Goal: Task Accomplishment & Management: Use online tool/utility

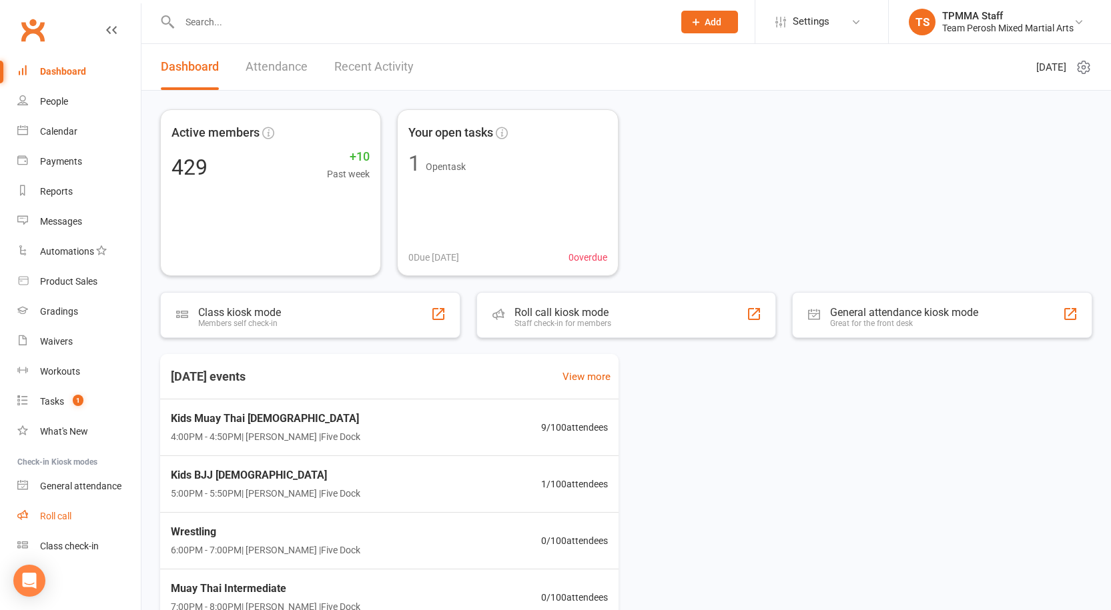
click at [57, 517] on div "Roll call" at bounding box center [55, 516] width 31 height 11
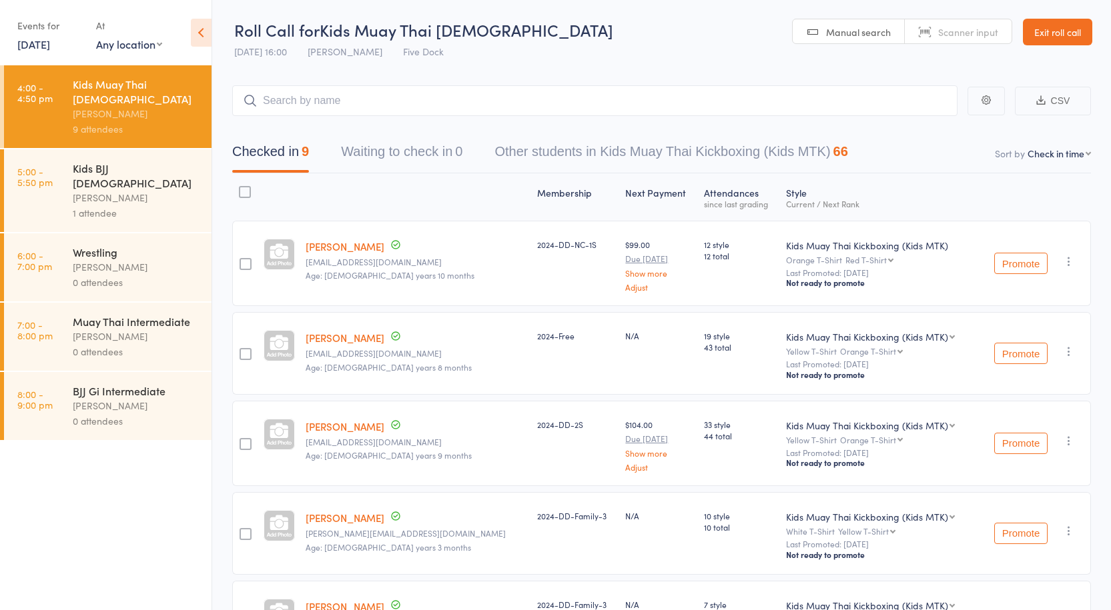
click at [44, 39] on link "[DATE]" at bounding box center [33, 44] width 33 height 15
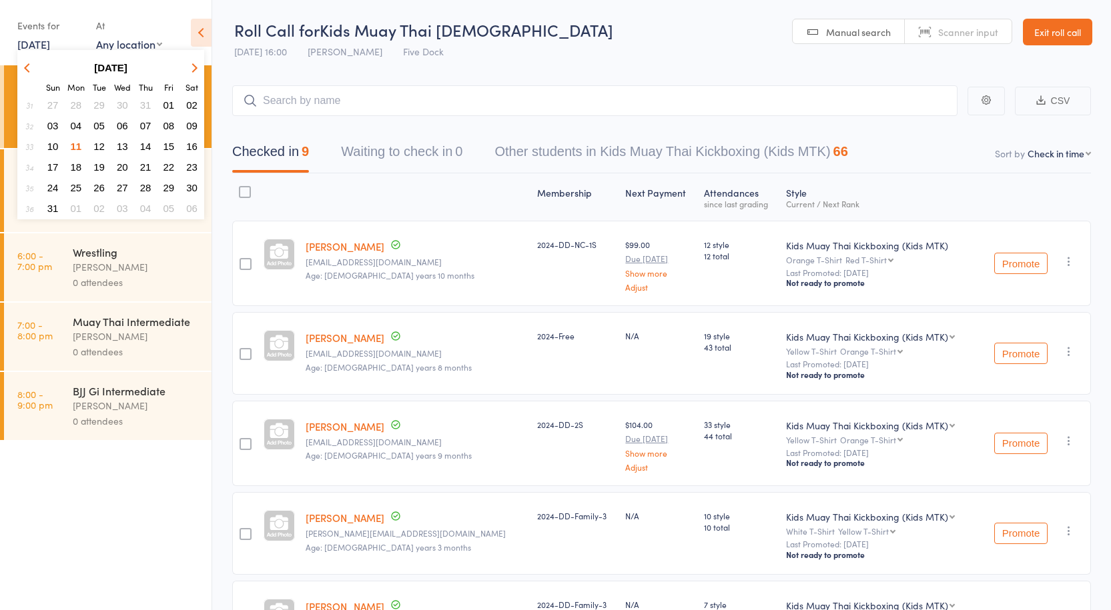
click at [50, 144] on span "10" at bounding box center [52, 146] width 11 height 11
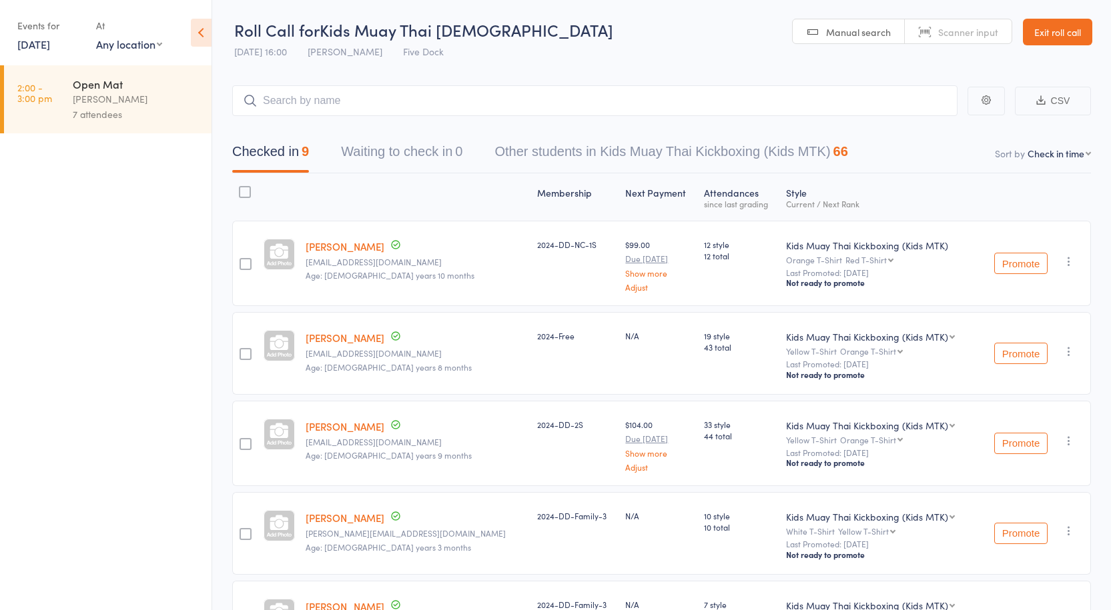
click at [93, 101] on div "[PERSON_NAME]" at bounding box center [136, 98] width 127 height 15
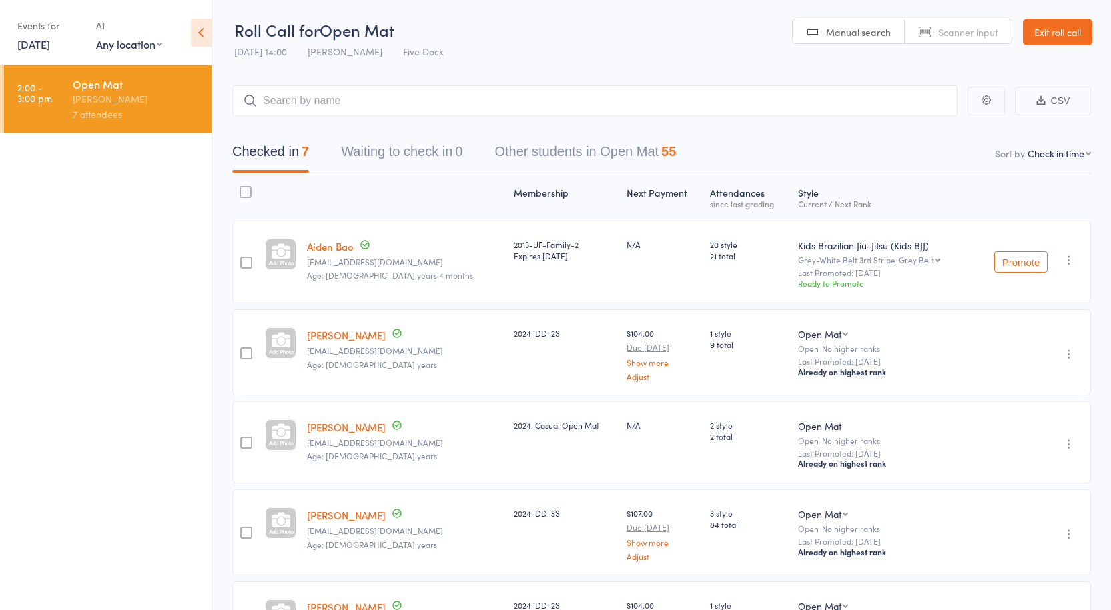
click at [1053, 158] on select "First name Last name Birthday [DATE]? Behind on payments? Check in time Next pa…" at bounding box center [1058, 153] width 63 height 13
click at [911, 188] on div "Style Current / Next Rank" at bounding box center [881, 196] width 179 height 35
click at [302, 95] on input "search" at bounding box center [594, 100] width 725 height 31
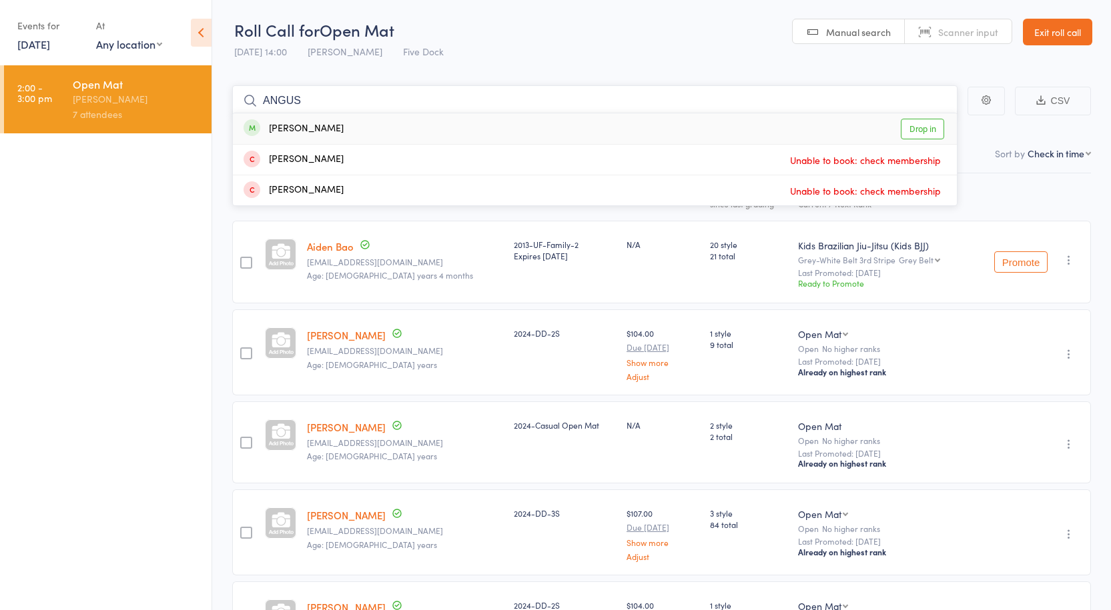
type input "ANGUS"
click at [939, 131] on link "Drop in" at bounding box center [921, 129] width 43 height 21
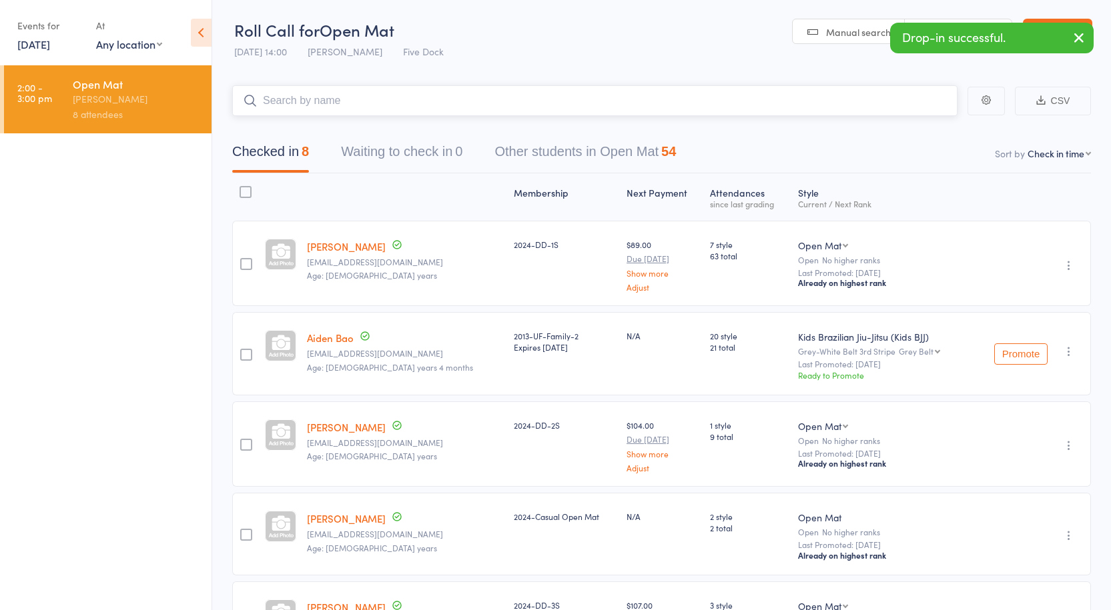
click at [453, 98] on input "search" at bounding box center [594, 100] width 725 height 31
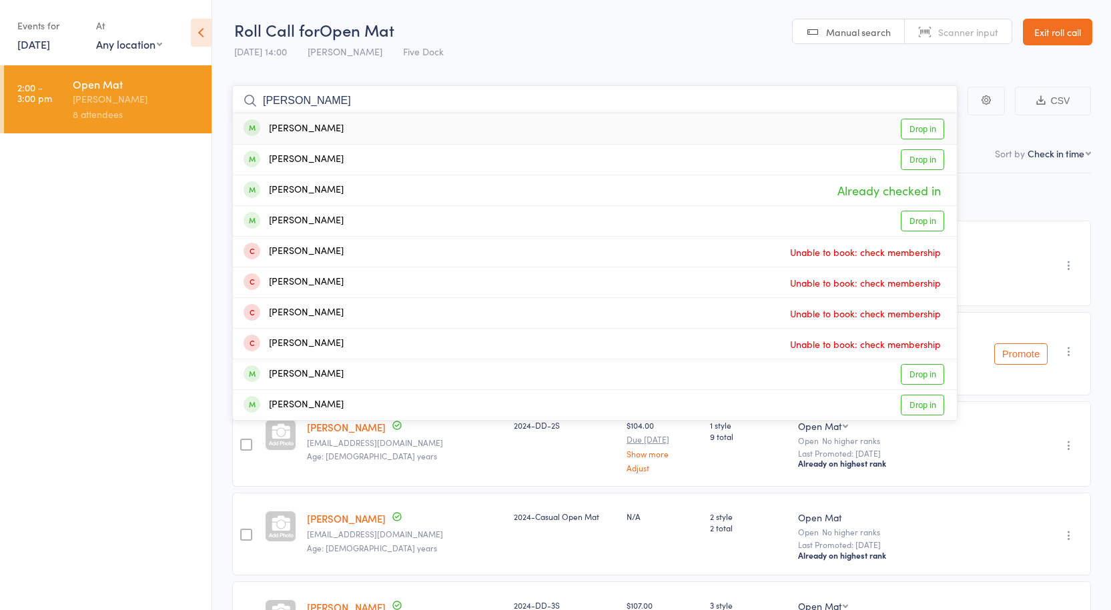
type input "[PERSON_NAME]"
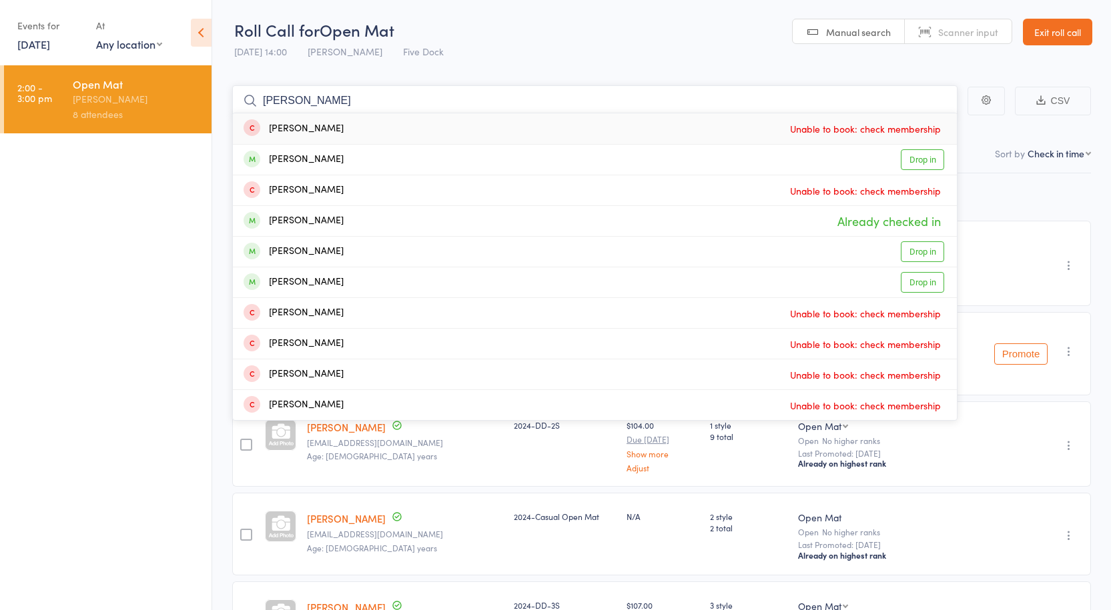
click at [347, 103] on input "[PERSON_NAME]" at bounding box center [594, 100] width 725 height 31
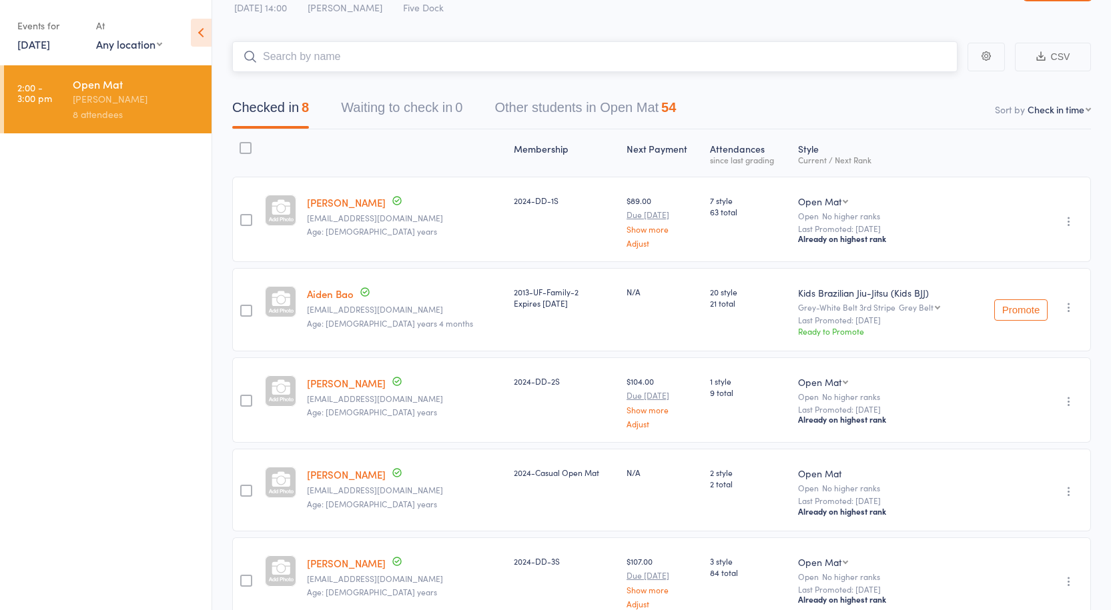
scroll to position [67, 0]
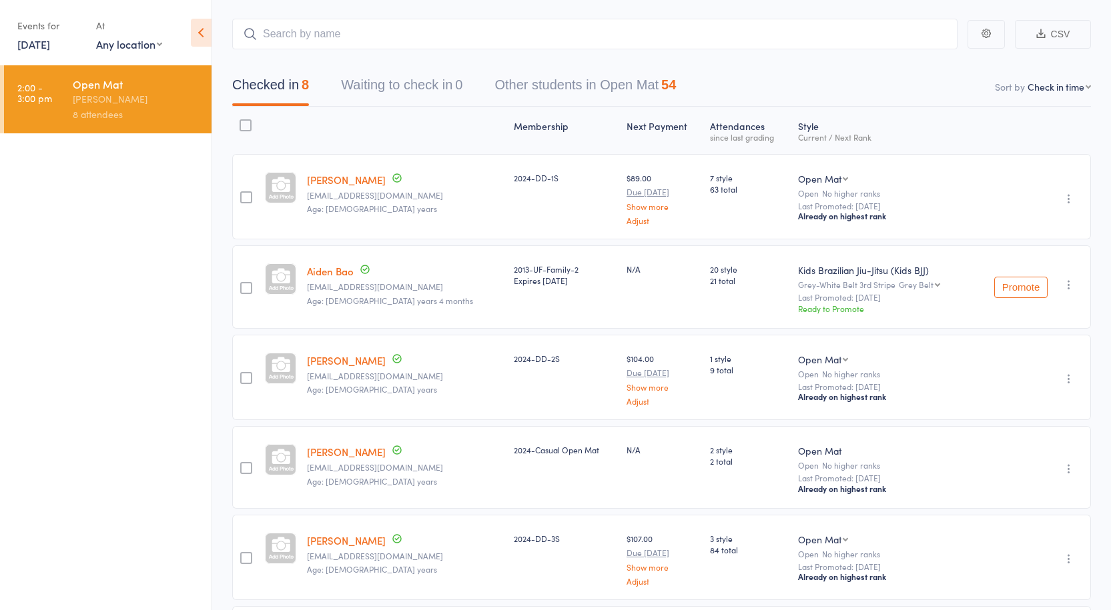
click at [1071, 285] on icon "button" at bounding box center [1068, 284] width 13 height 13
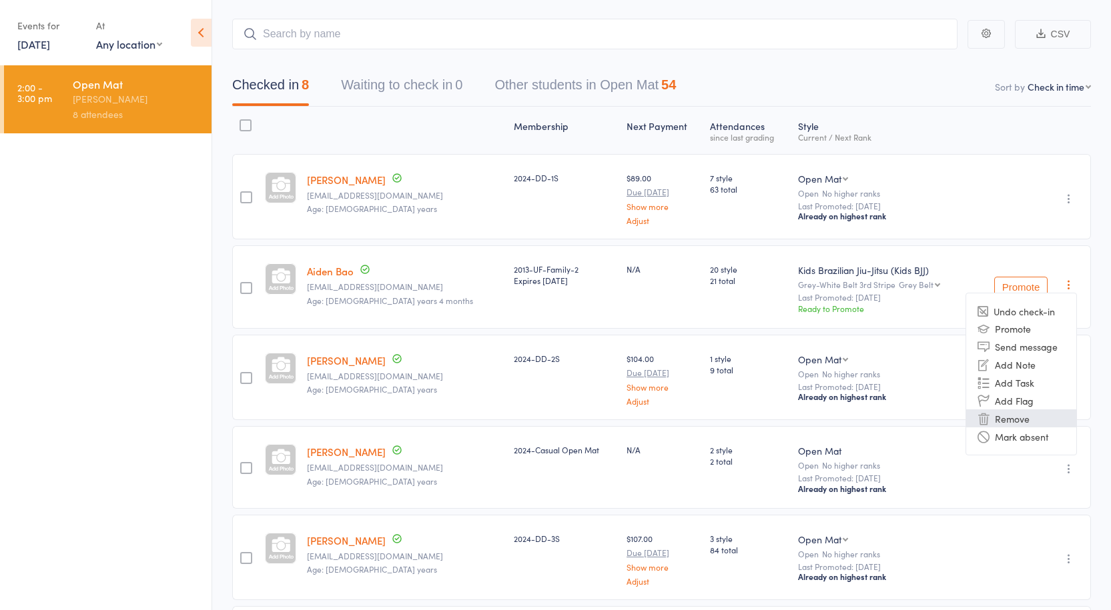
click at [1033, 414] on li "Remove" at bounding box center [1021, 419] width 110 height 18
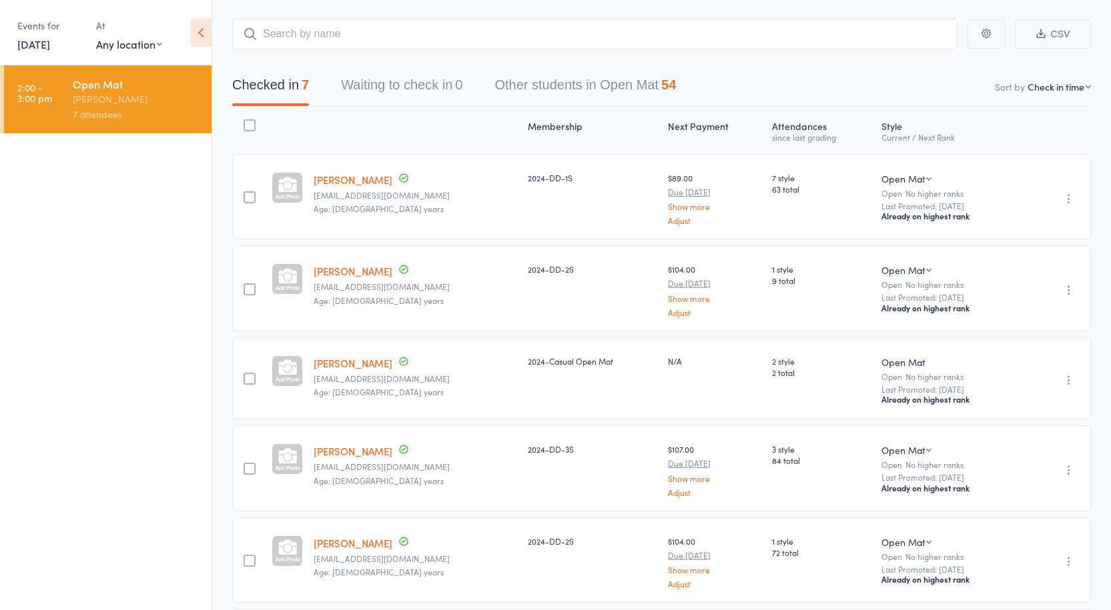
click at [17, 38] on link "[DATE]" at bounding box center [33, 44] width 33 height 15
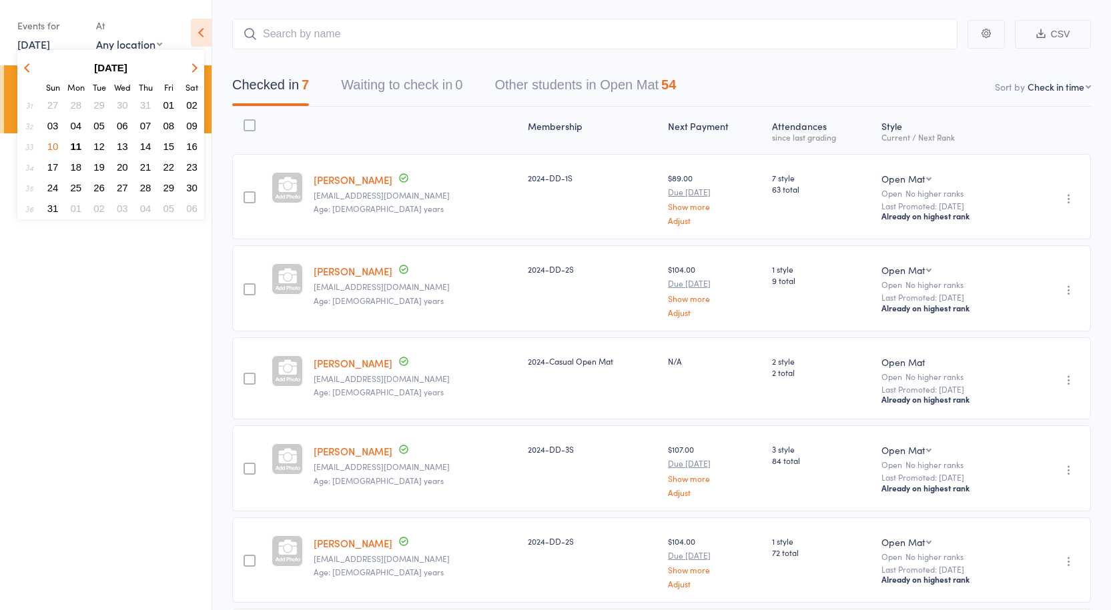
click at [53, 170] on span "17" at bounding box center [52, 166] width 11 height 11
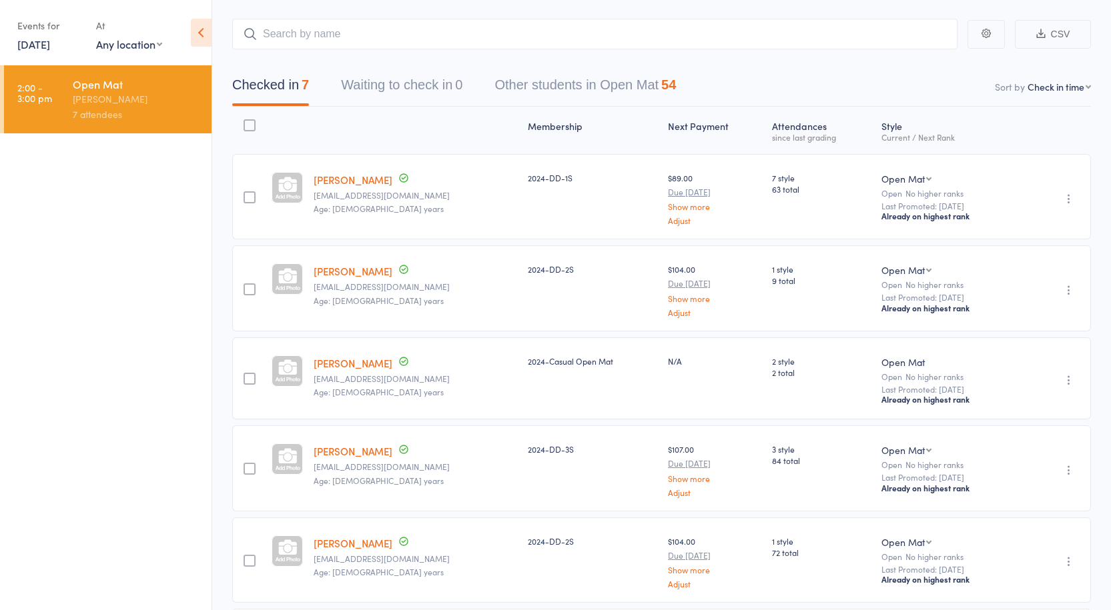
click at [50, 45] on link "[DATE]" at bounding box center [33, 44] width 33 height 15
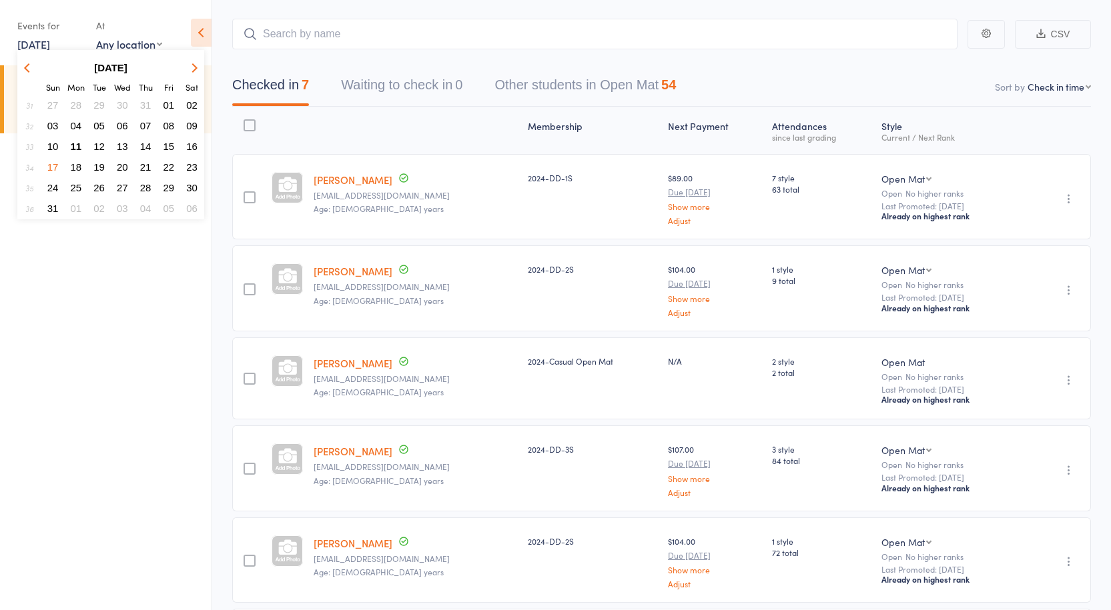
click at [77, 142] on span "11" at bounding box center [76, 146] width 11 height 11
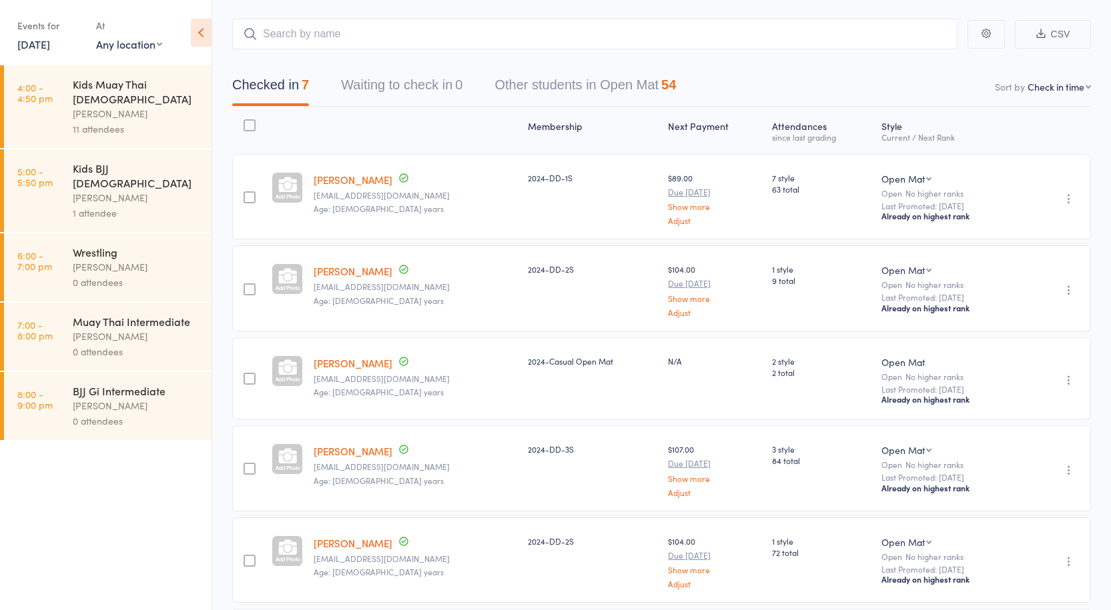
click at [105, 106] on div "[PERSON_NAME]" at bounding box center [136, 113] width 127 height 15
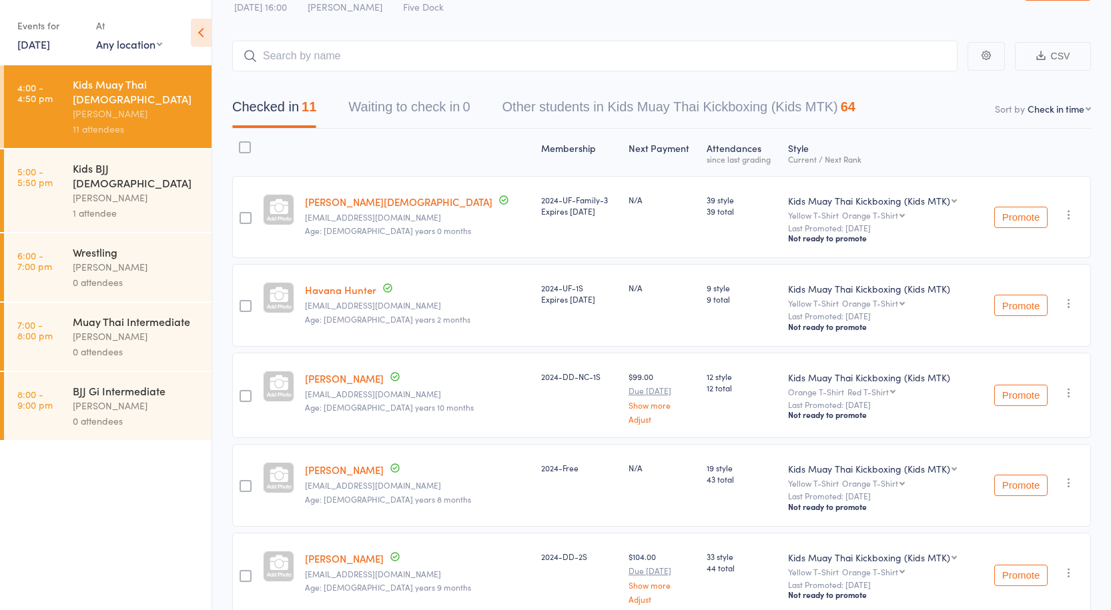
scroll to position [67, 0]
